Goal: Find specific page/section: Find specific page/section

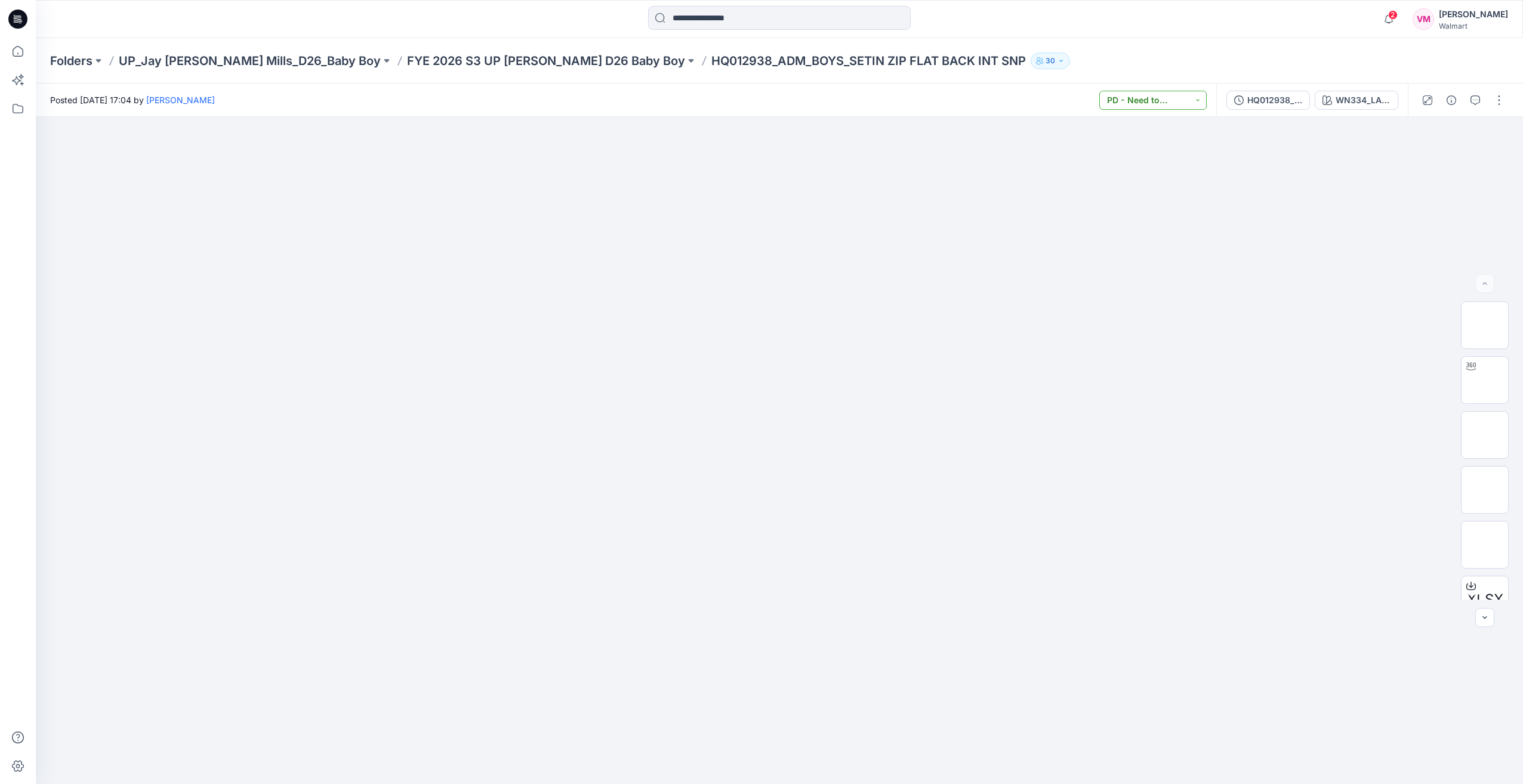
click at [1195, 100] on button "PD - Need to Review Cost" at bounding box center [1153, 100] width 108 height 19
click at [1285, 179] on div at bounding box center [779, 450] width 1487 height 667
click at [251, 52] on p "UP_Jay [PERSON_NAME] Mills_D26_Baby Boy" at bounding box center [250, 61] width 262 height 17
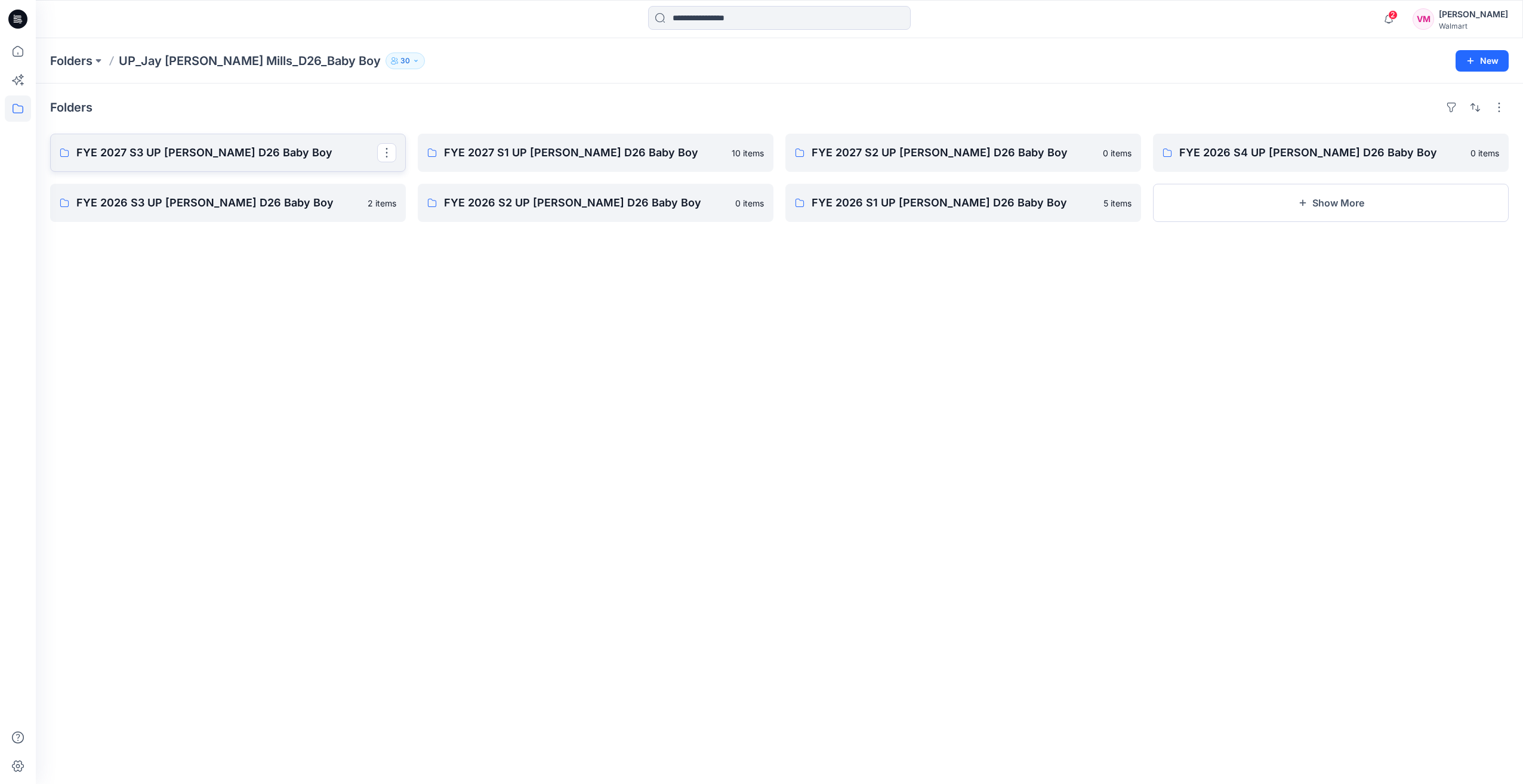
click at [207, 149] on p "FYE 2027 S3 UP [PERSON_NAME] D26 Baby Boy" at bounding box center [226, 153] width 301 height 17
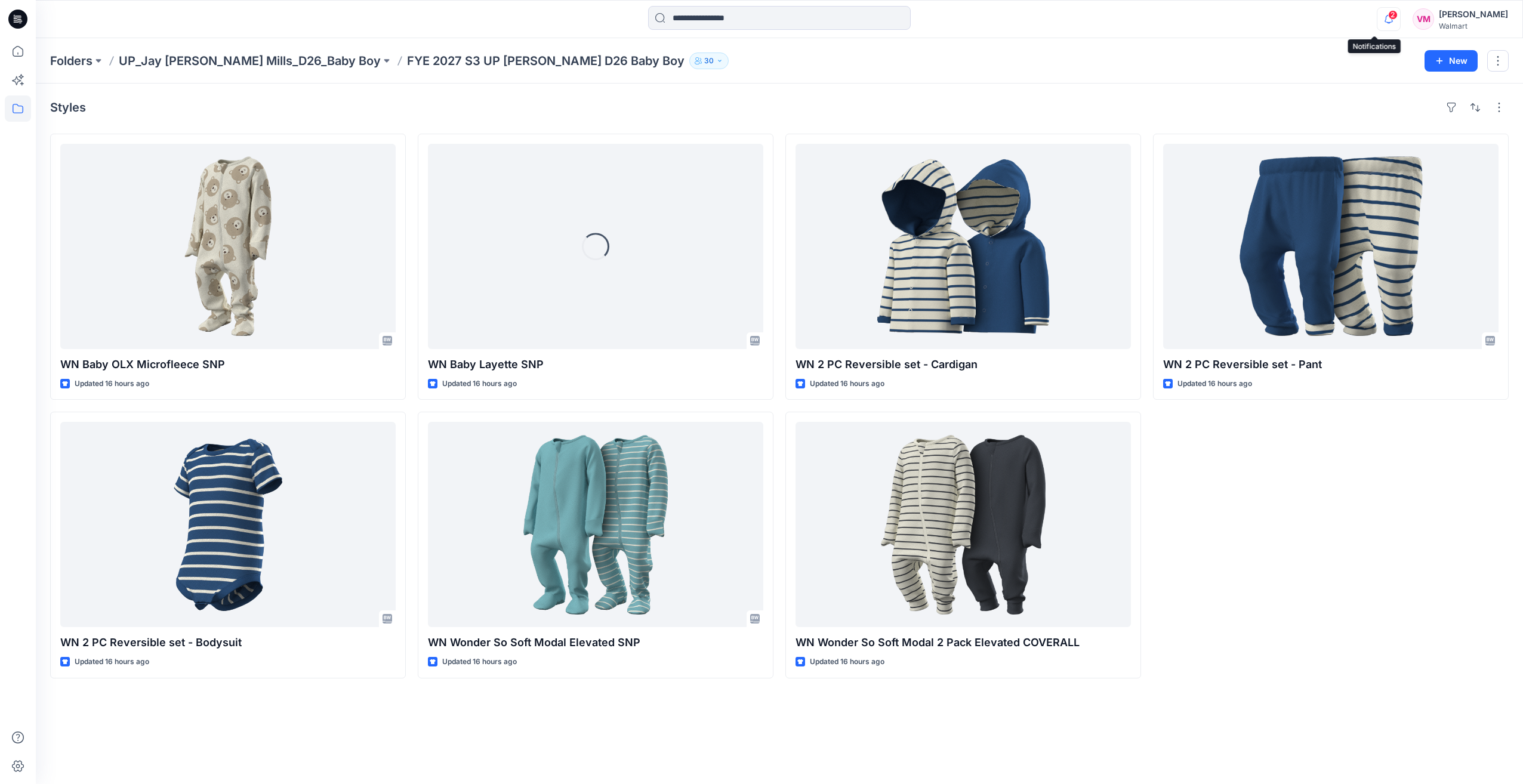
click at [1377, 20] on icon "button" at bounding box center [1388, 19] width 22 height 24
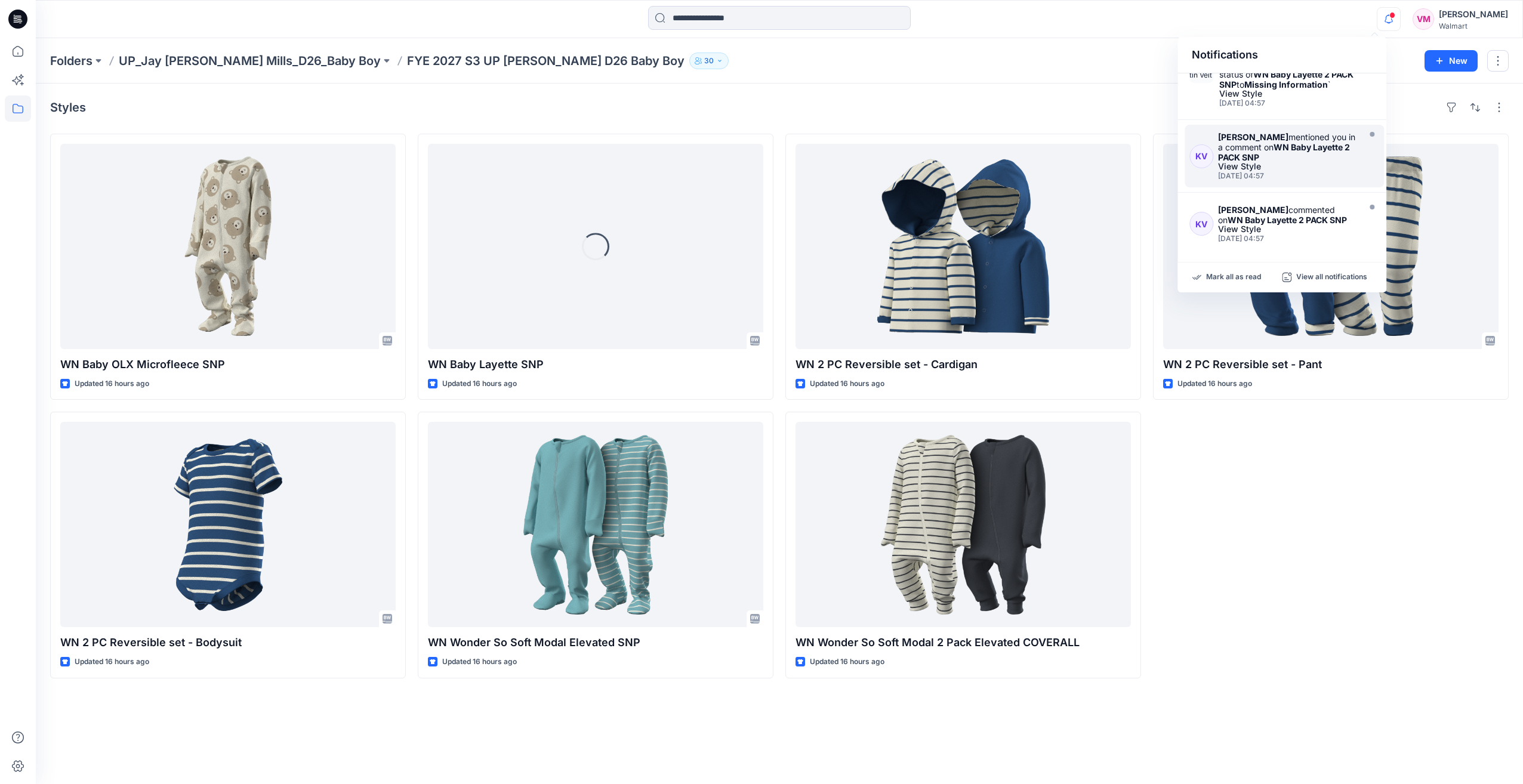
scroll to position [383, 0]
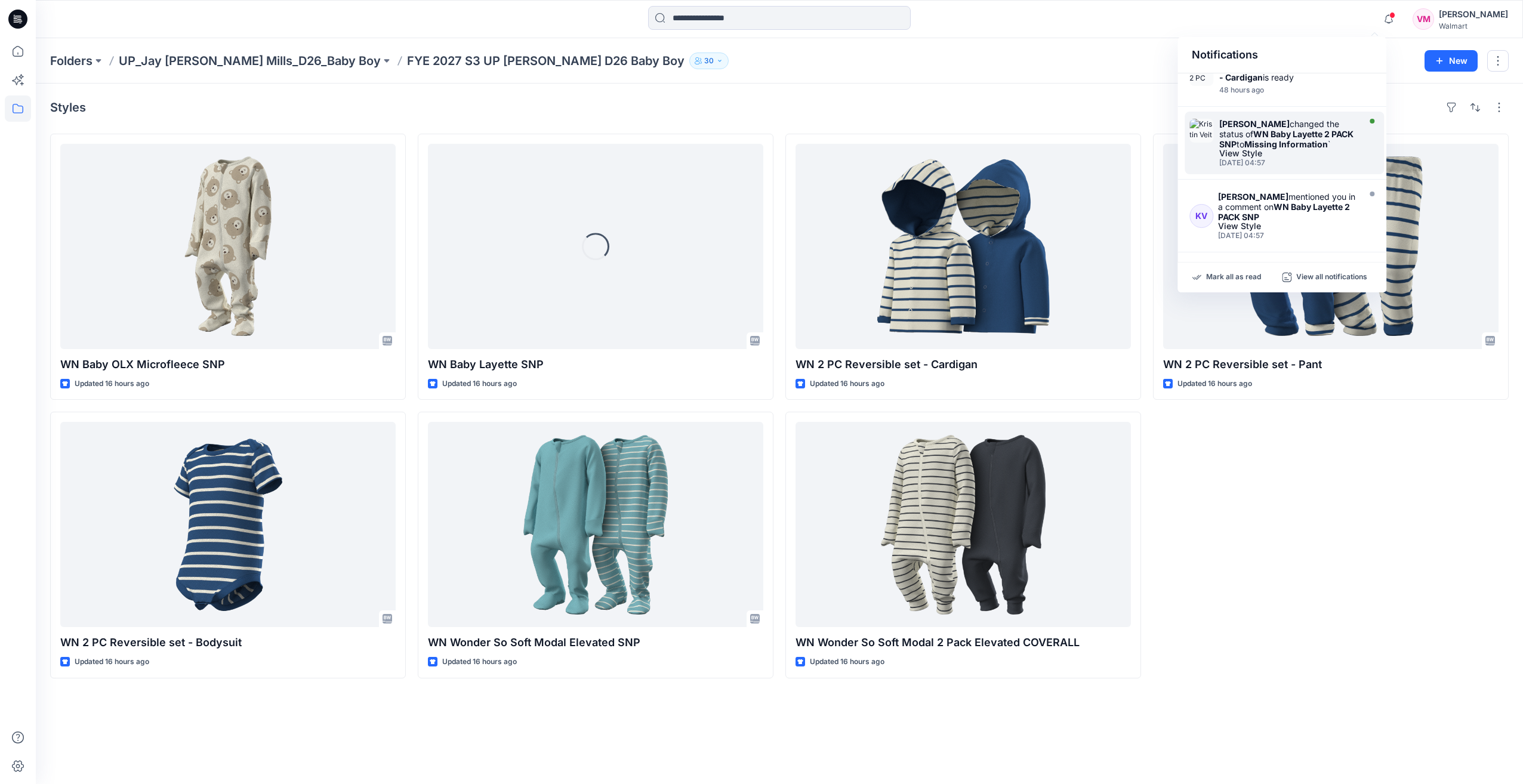
click at [1294, 140] on strong "Missing Information" at bounding box center [1286, 144] width 84 height 10
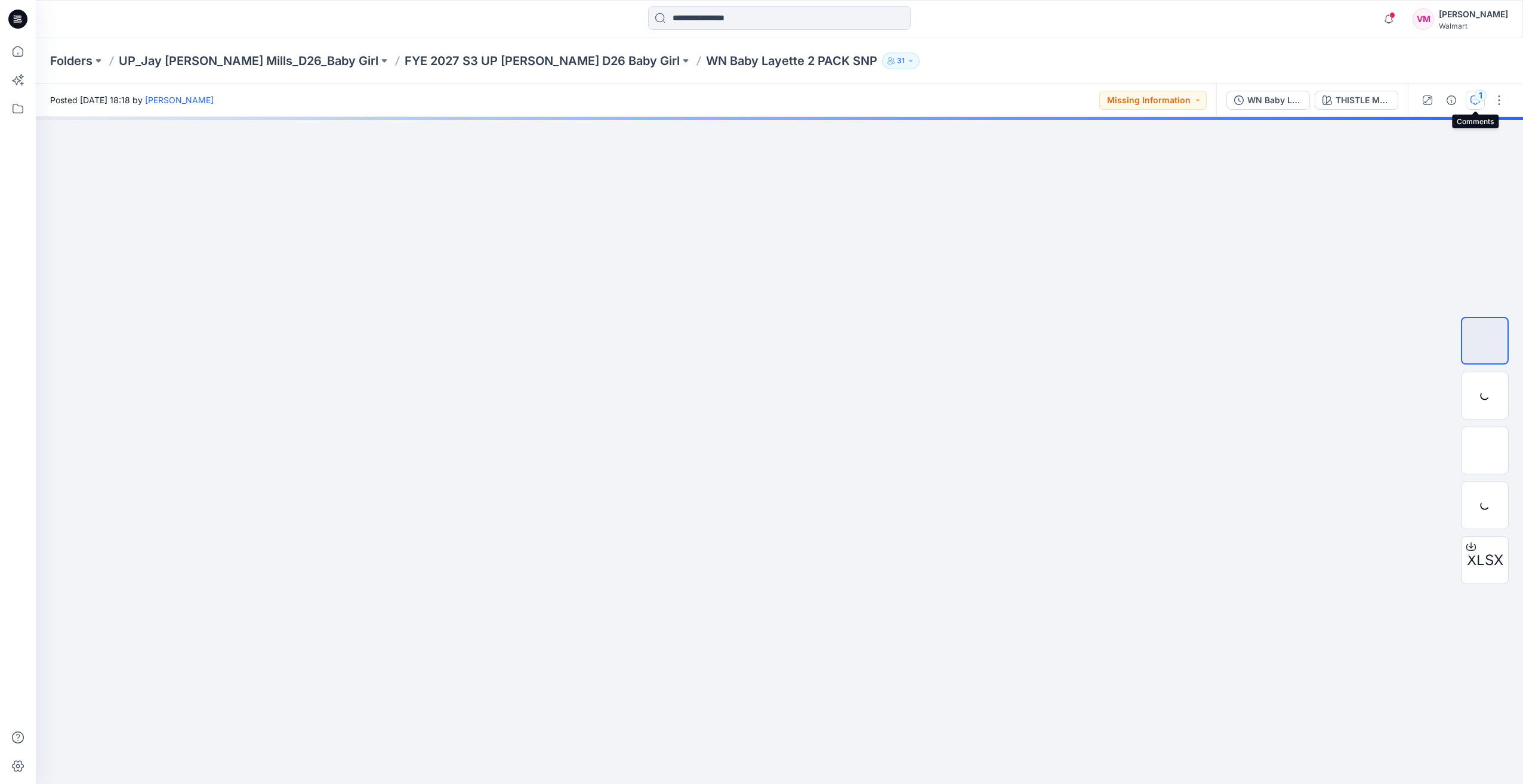
click at [1472, 96] on icon "button" at bounding box center [1475, 101] width 10 height 10
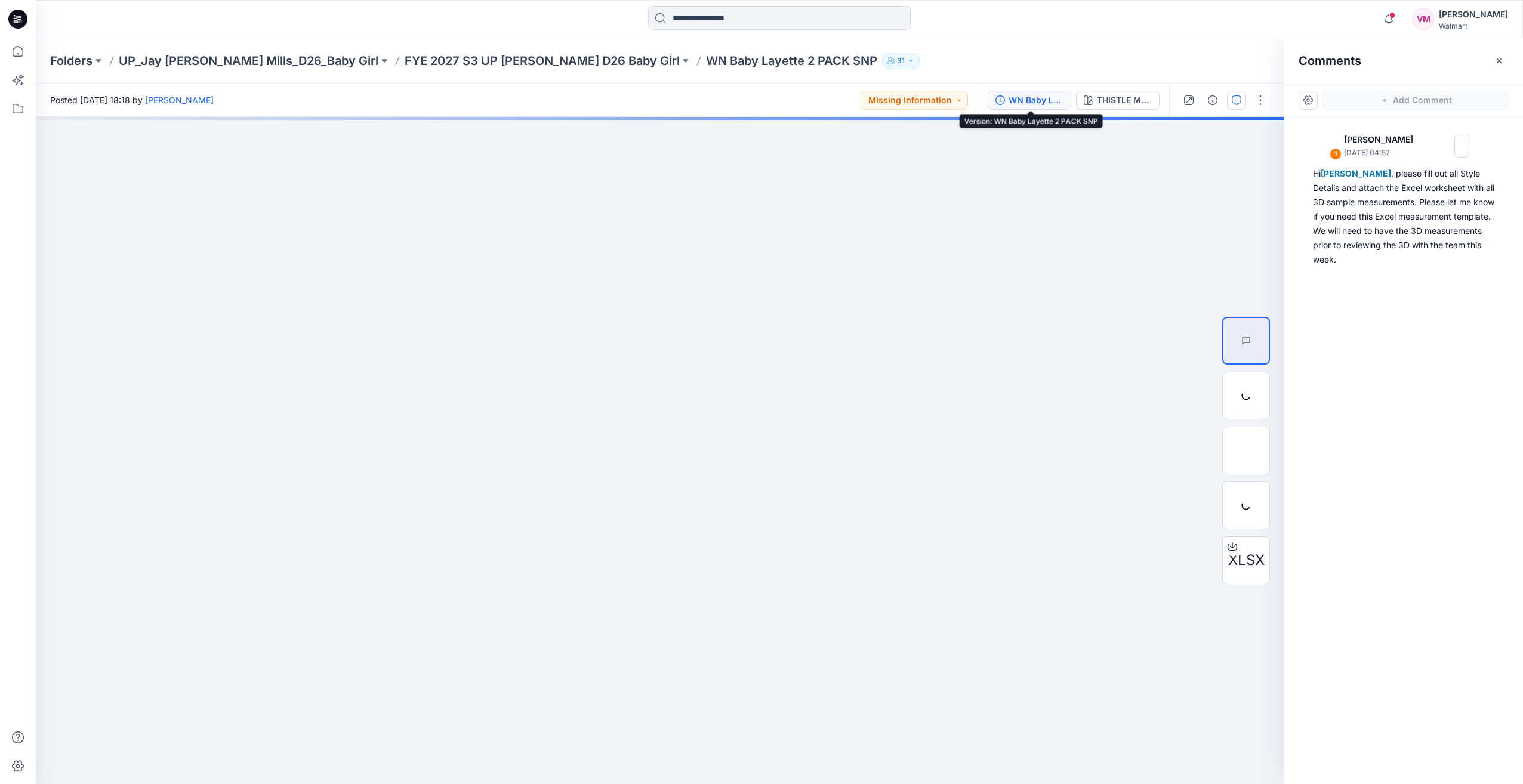
click at [1030, 99] on div "WN Baby Layette 2 PACK SNP" at bounding box center [1036, 100] width 55 height 13
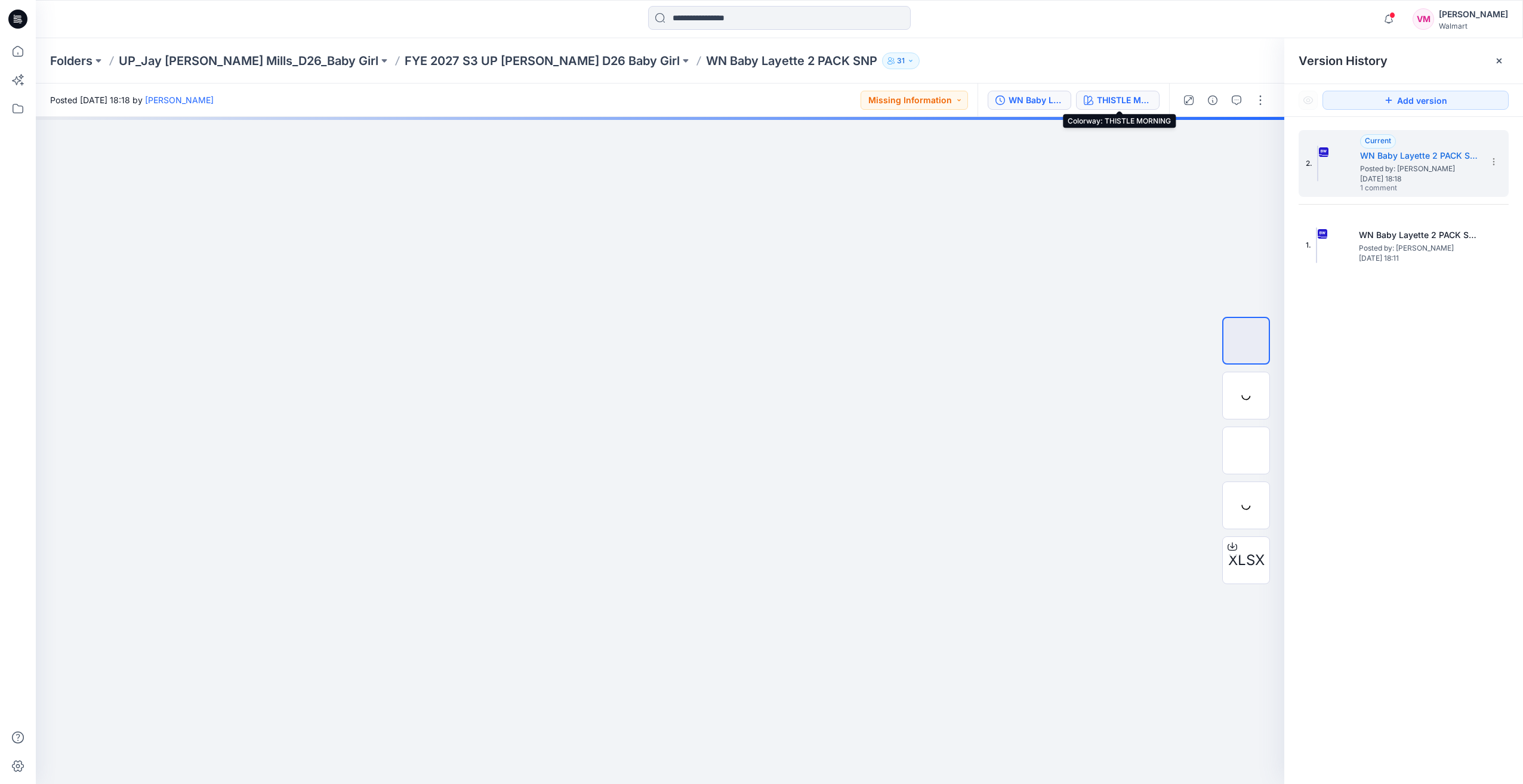
click at [1095, 94] on button "THISTLE MORNING" at bounding box center [1118, 100] width 84 height 19
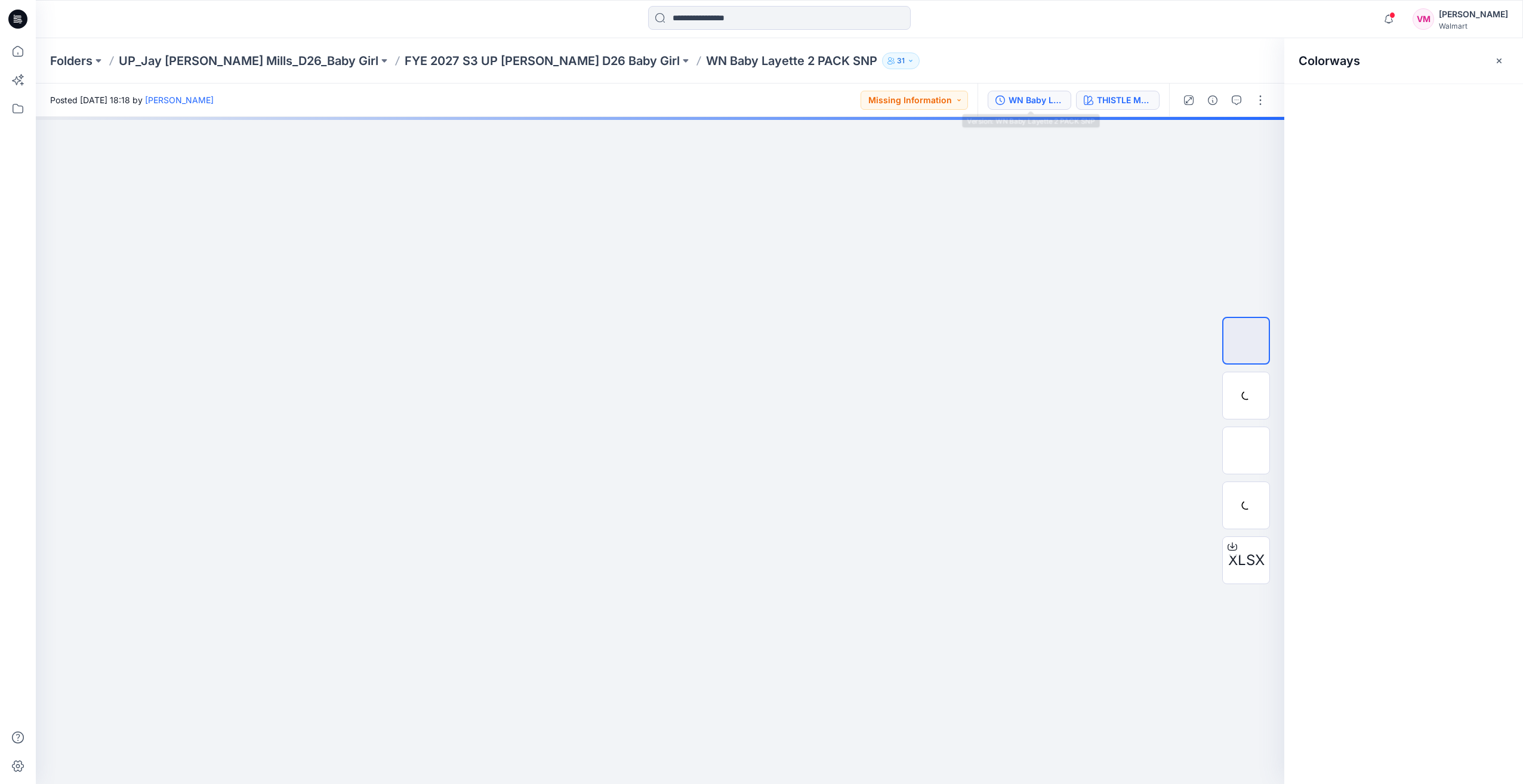
click at [1018, 108] on button "WN Baby Layette 2 PACK SNP" at bounding box center [1030, 100] width 84 height 19
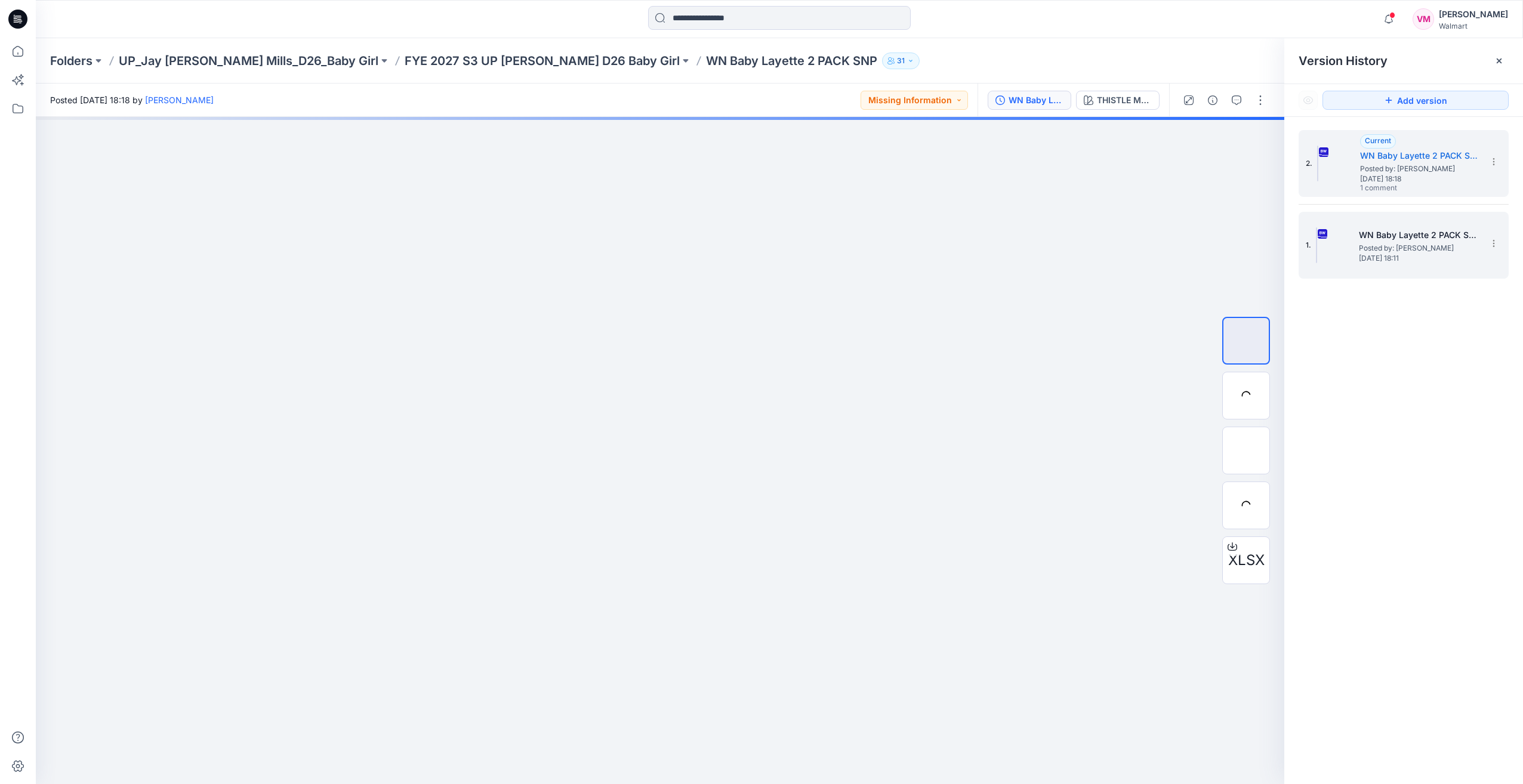
click at [1378, 232] on h5 "WN Baby Layette 2 PACK SNP" at bounding box center [1418, 235] width 120 height 14
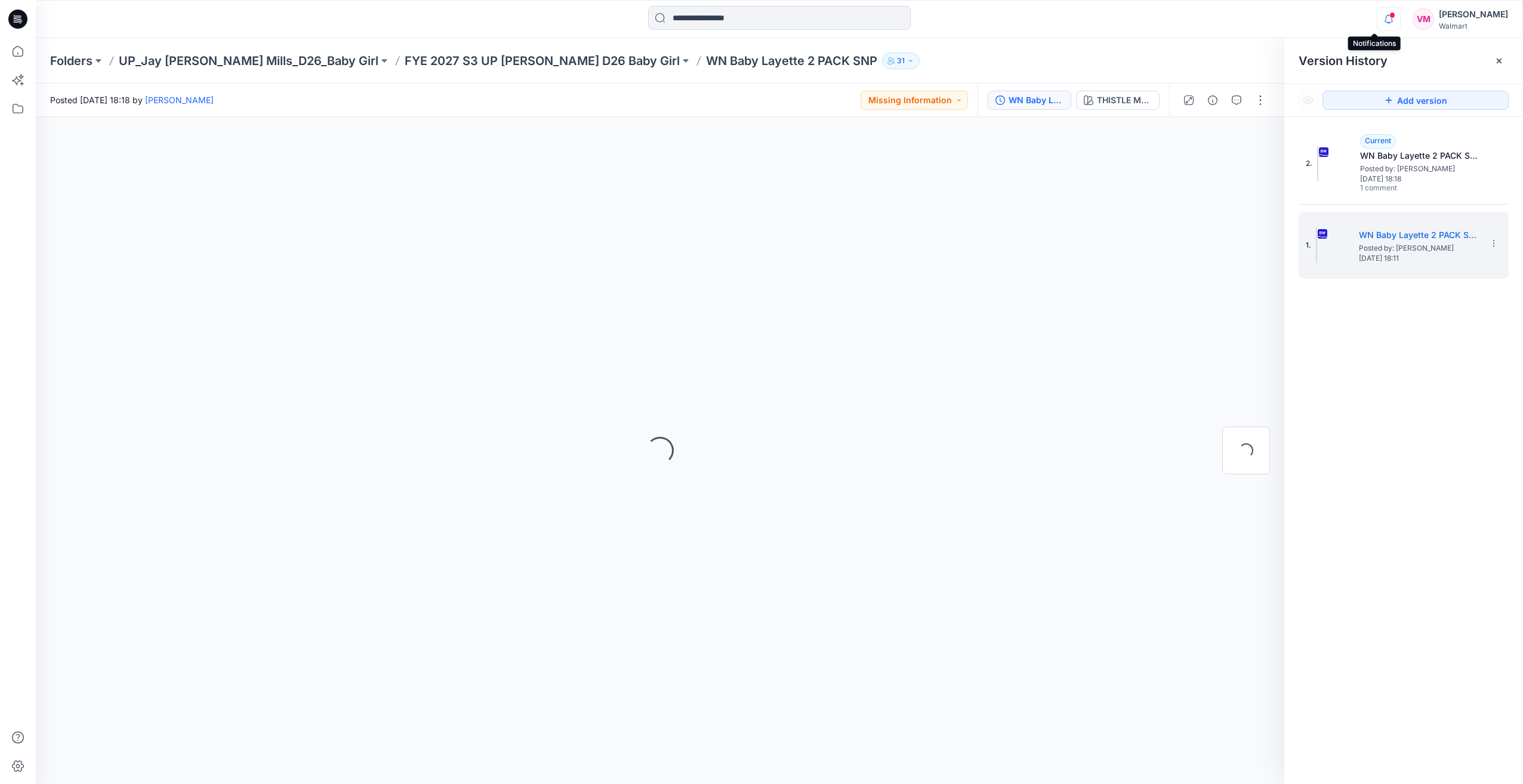
click at [1377, 20] on icon "button" at bounding box center [1388, 19] width 22 height 24
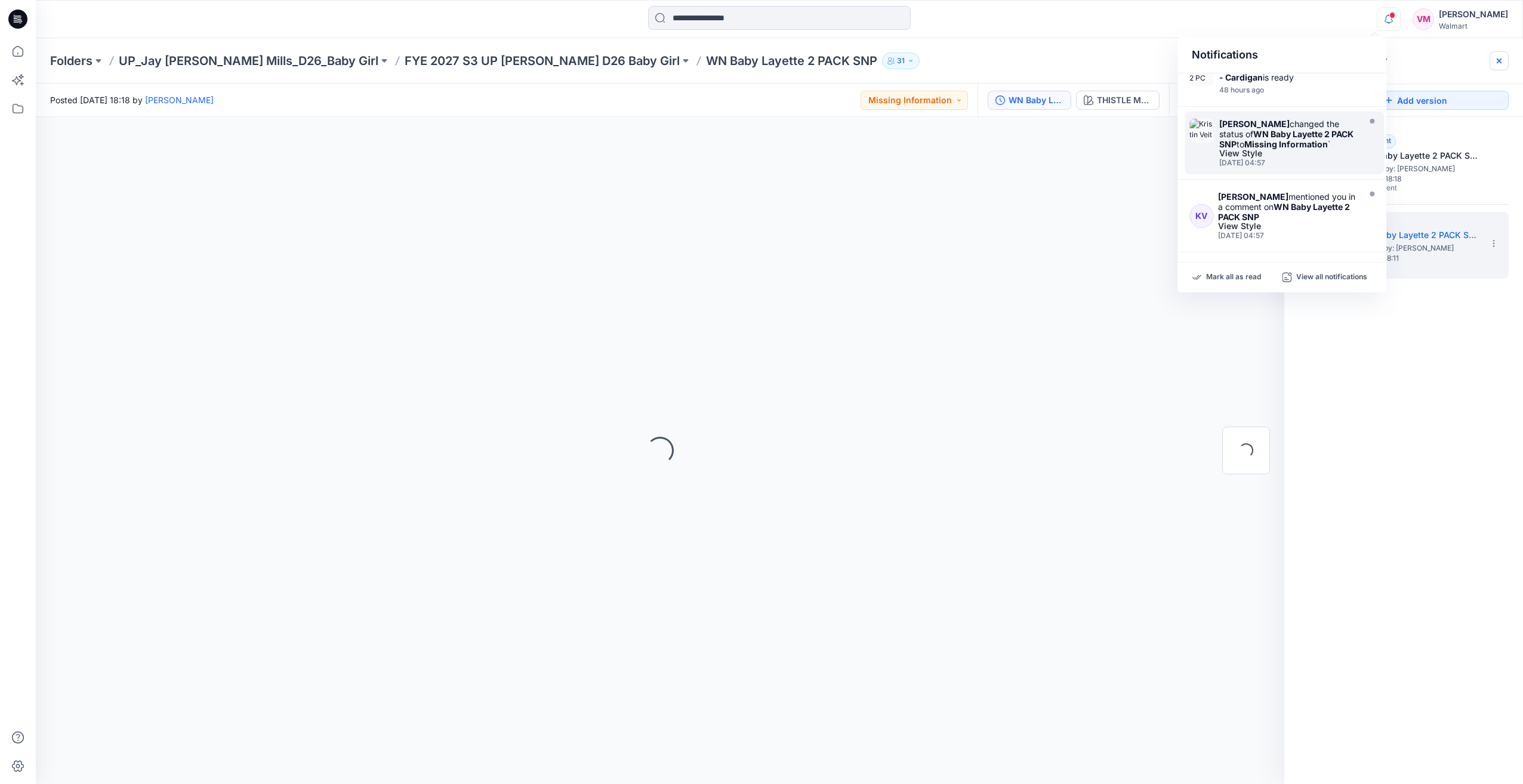
click at [1494, 67] on div at bounding box center [1499, 60] width 19 height 19
